Goal: Download file/media

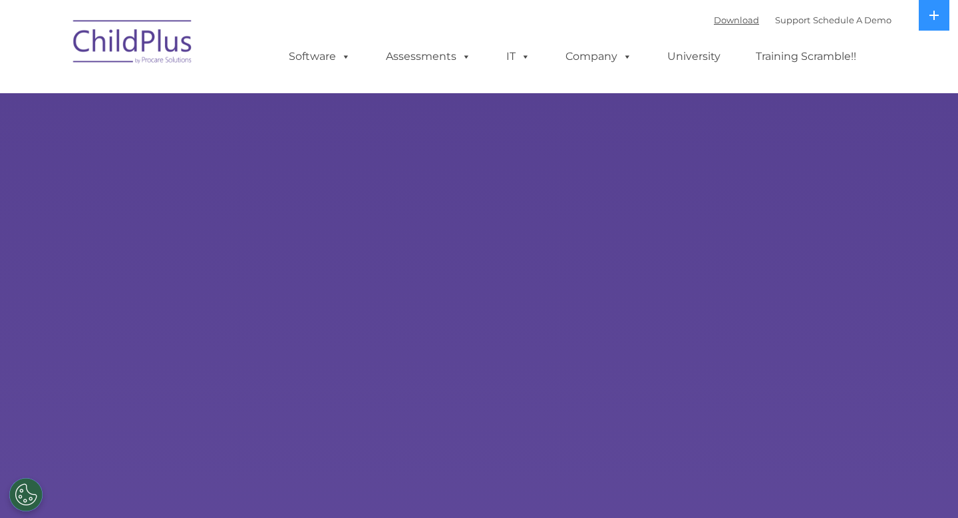
select select "MEDIUM"
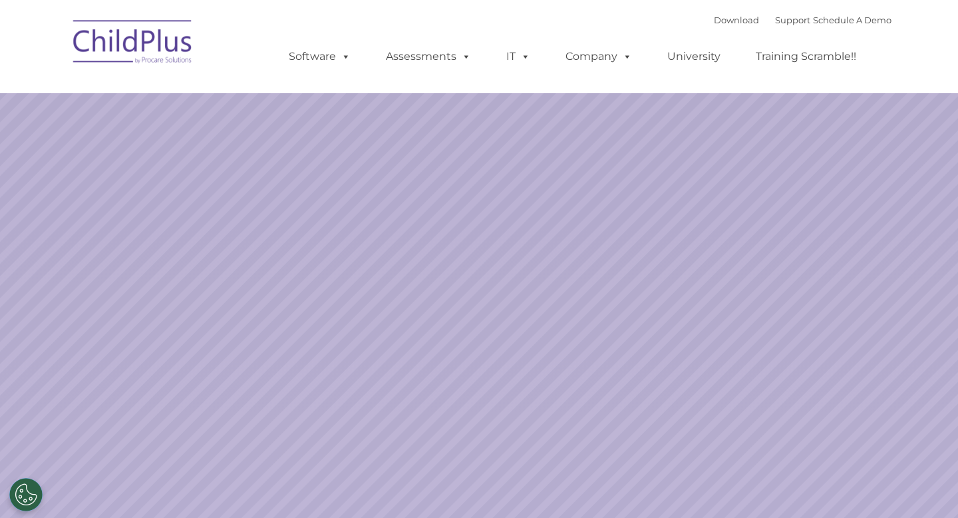
select select "MEDIUM"
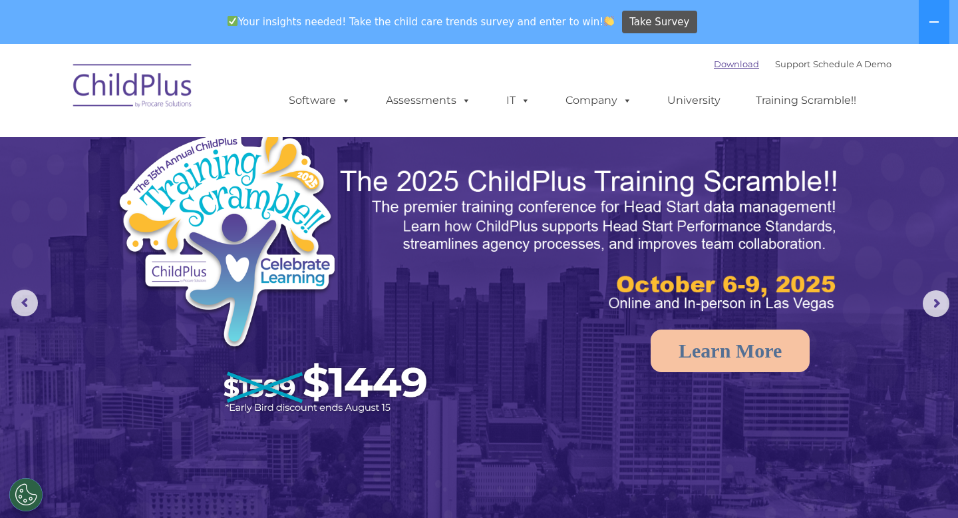
click at [714, 69] on link "Download" at bounding box center [736, 64] width 45 height 11
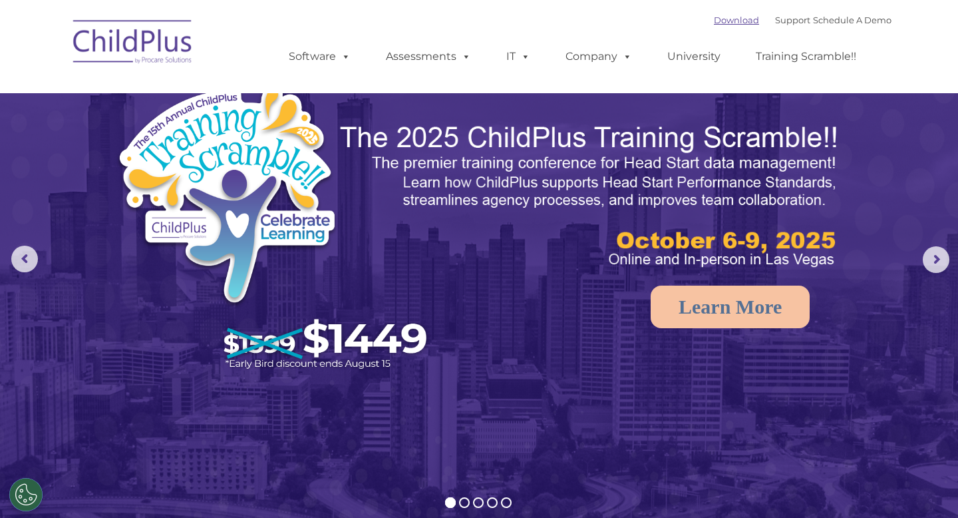
click at [720, 21] on link "Download" at bounding box center [736, 20] width 45 height 11
select select "MEDIUM"
